Goal: Check status: Check status

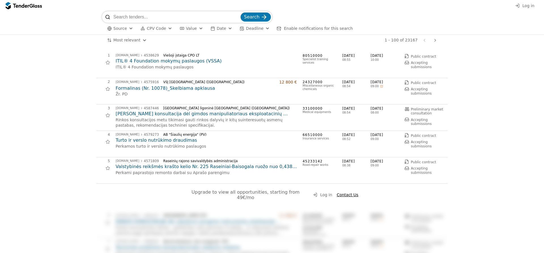
click at [185, 15] on input "search" at bounding box center [176, 16] width 126 height 11
type input "291008610"
click at [263, 15] on div "submit" at bounding box center [264, 17] width 22 height 22
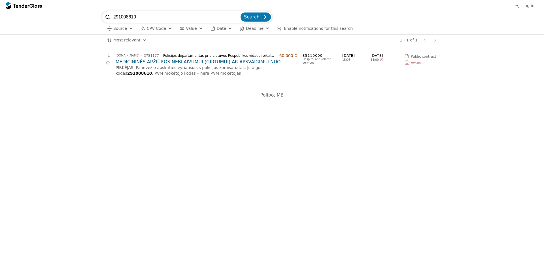
click at [227, 29] on button "Date" at bounding box center [221, 28] width 26 height 7
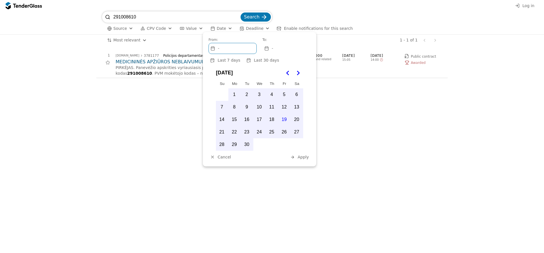
click at [233, 74] on span "[DATE]" at bounding box center [224, 73] width 17 height 12
click at [285, 72] on icon "Go to the Previous Month" at bounding box center [288, 72] width 7 height 7
click at [289, 72] on icon "Go to the Previous Month" at bounding box center [288, 72] width 7 height 7
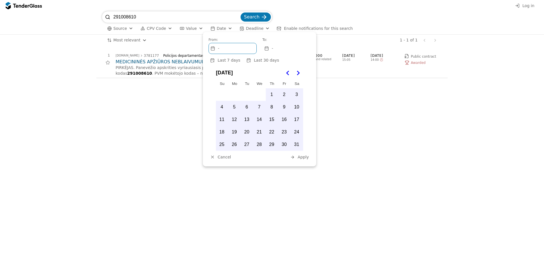
click at [289, 72] on icon "Go to the Previous Month" at bounding box center [288, 72] width 7 height 7
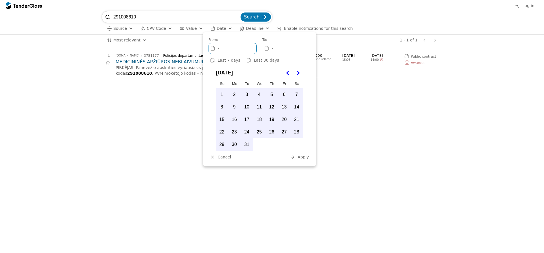
click at [289, 72] on icon "Go to the Previous Month" at bounding box center [288, 72] width 7 height 7
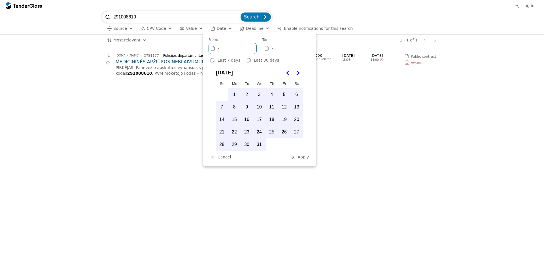
click at [289, 72] on icon "Go to the Previous Month" at bounding box center [288, 72] width 7 height 7
click at [236, 92] on button "1" at bounding box center [235, 94] width 12 height 12
click at [298, 155] on button "Apply" at bounding box center [300, 156] width 22 height 7
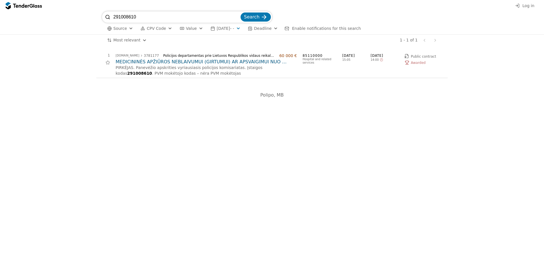
click at [114, 31] on button "Source" at bounding box center [120, 28] width 31 height 7
click at [125, 39] on div at bounding box center [124, 40] width 5 height 5
